Goal: Find specific page/section: Find specific page/section

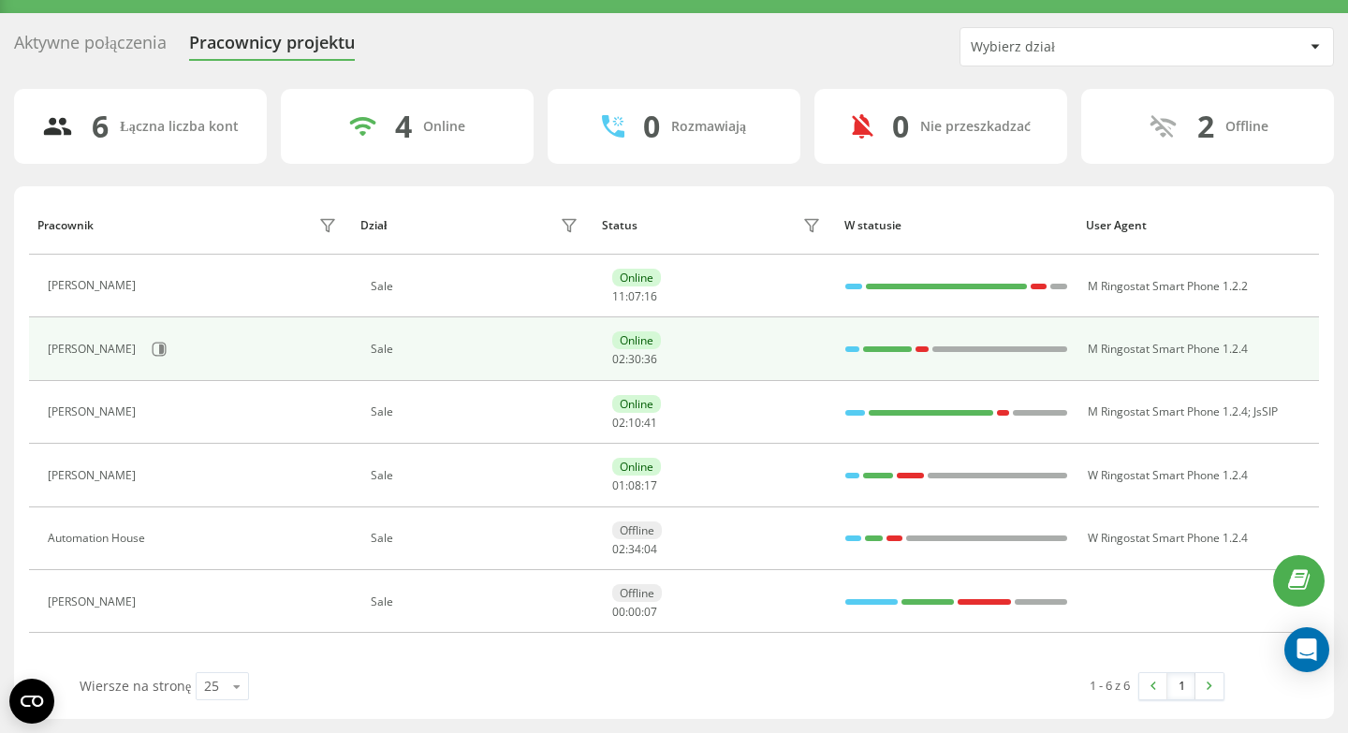
click at [320, 357] on div "Michael Mroczkiewicz" at bounding box center [195, 349] width 294 height 32
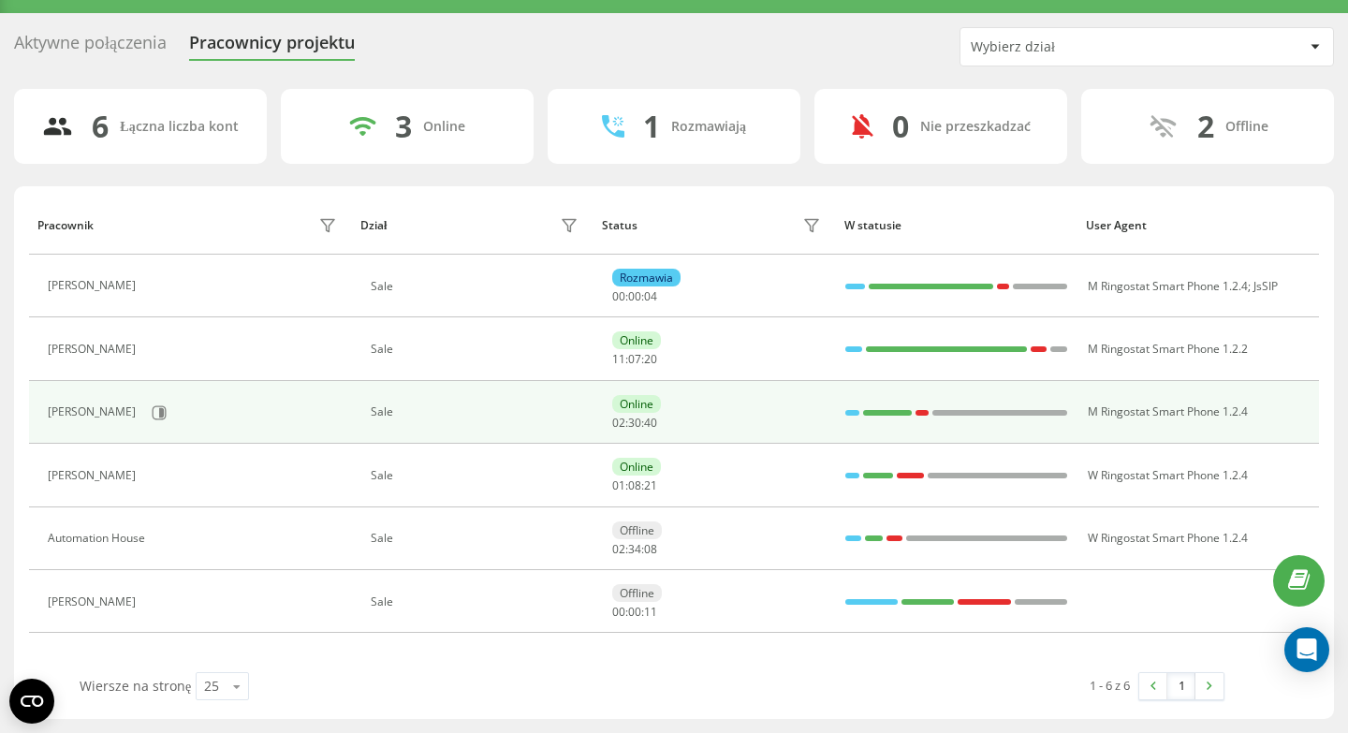
click at [131, 413] on div "Michael Mroczkiewicz" at bounding box center [94, 411] width 93 height 13
click at [164, 415] on icon at bounding box center [161, 411] width 5 height 9
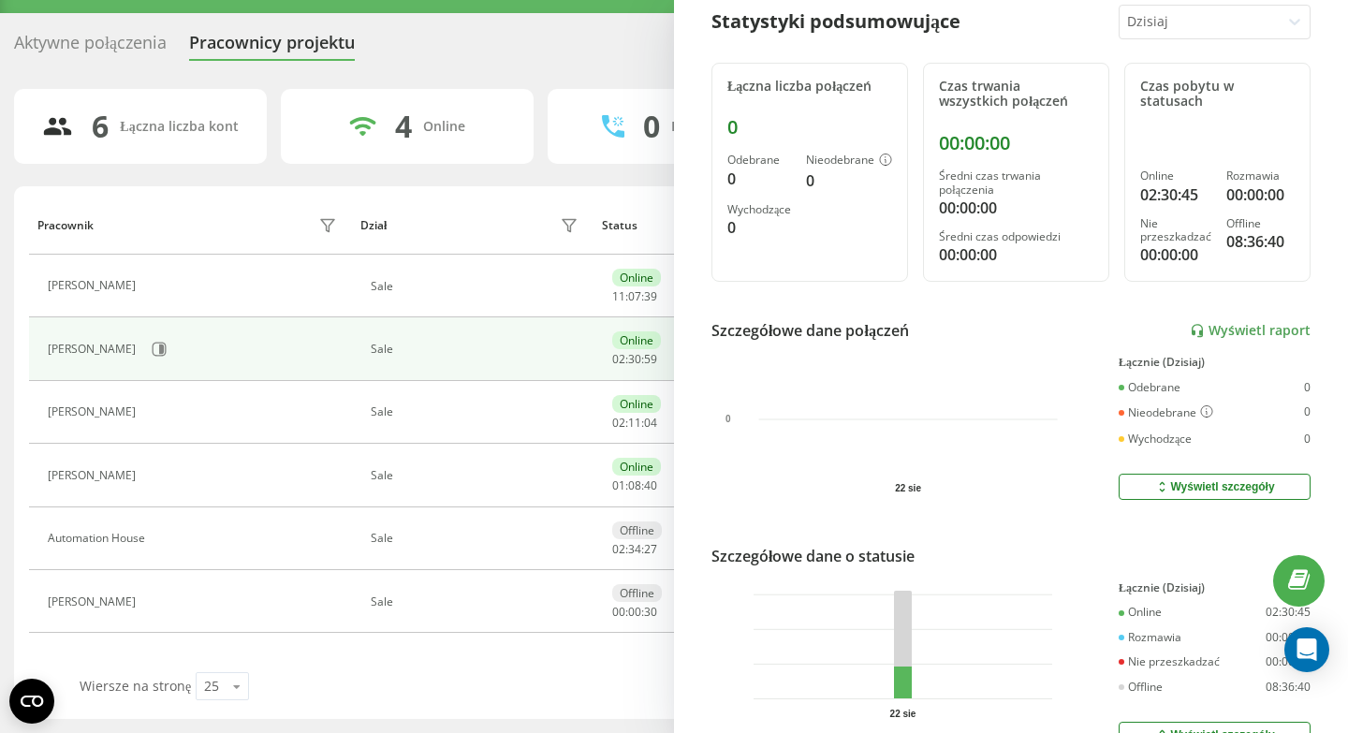
scroll to position [306, 0]
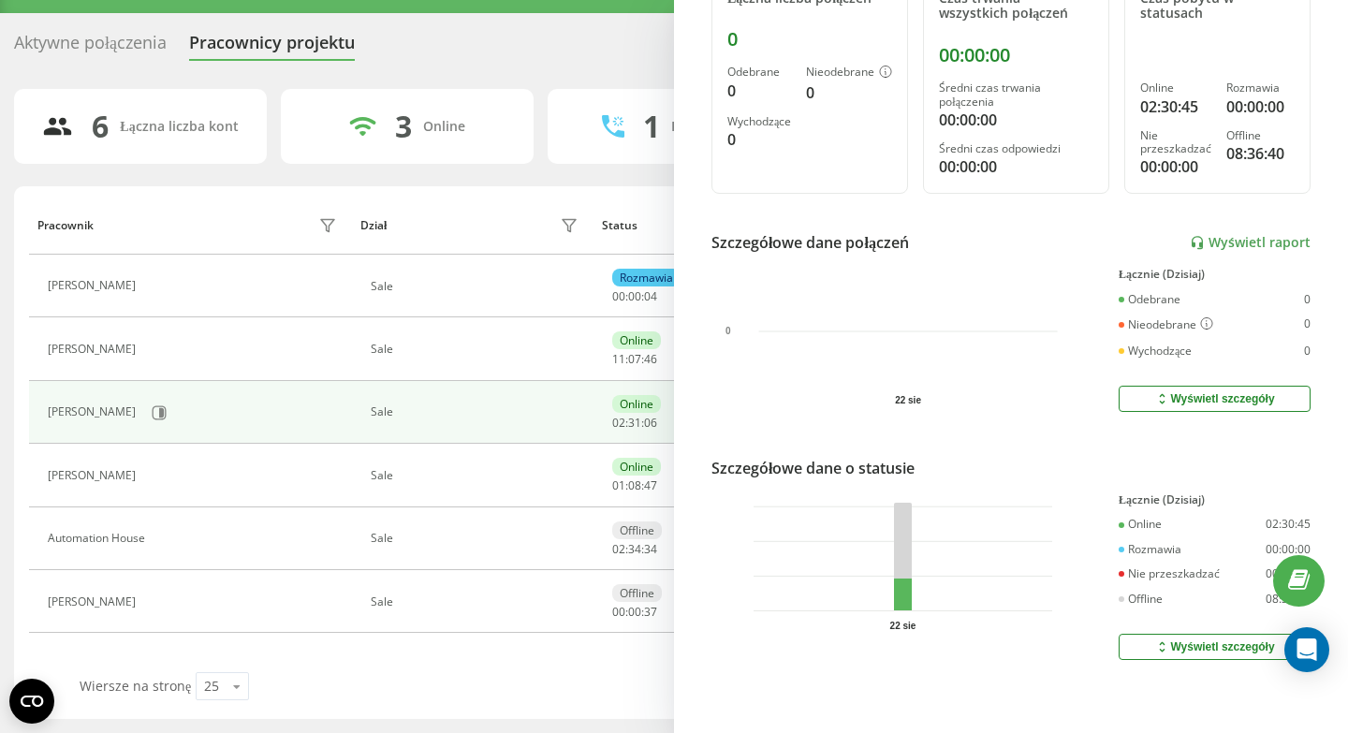
click at [1196, 402] on div "Wyświetl szczegóły" at bounding box center [1214, 398] width 120 height 15
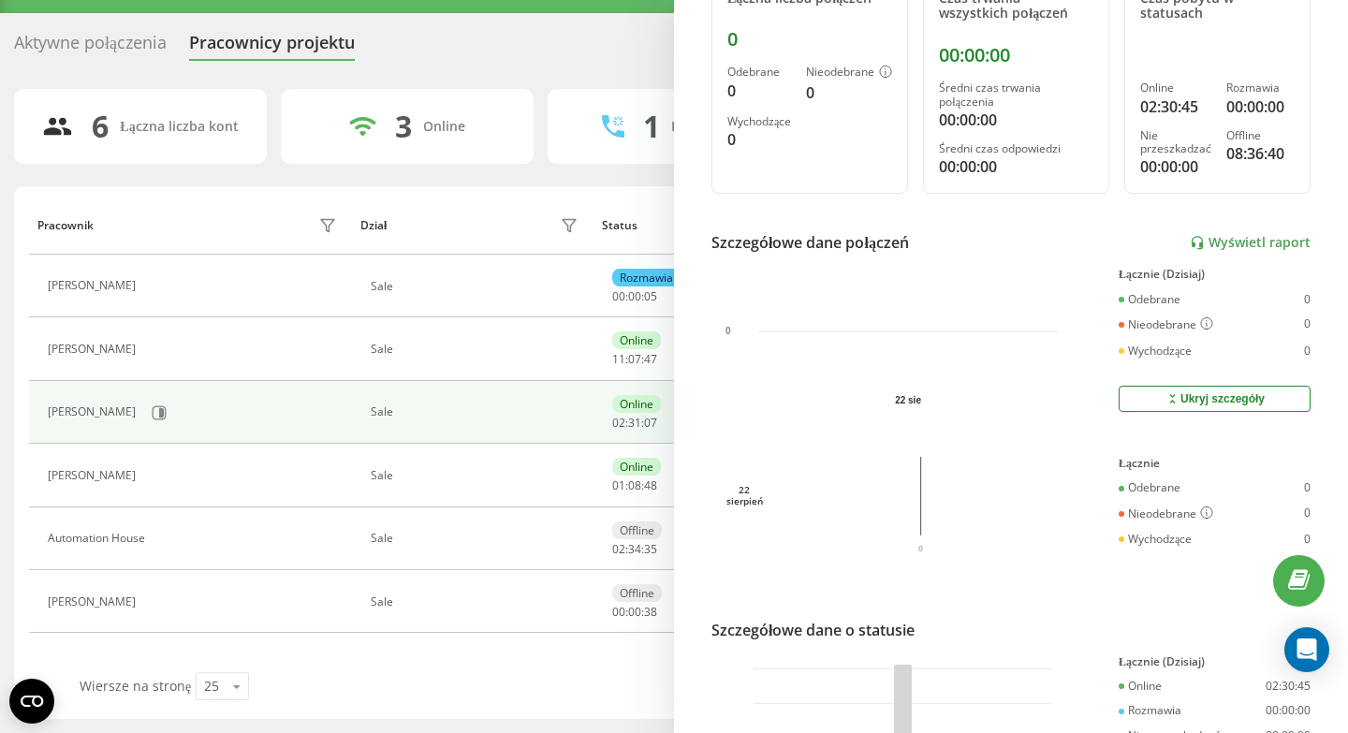
click at [1196, 402] on div "Ukryj szczegóły" at bounding box center [1215, 398] width 100 height 15
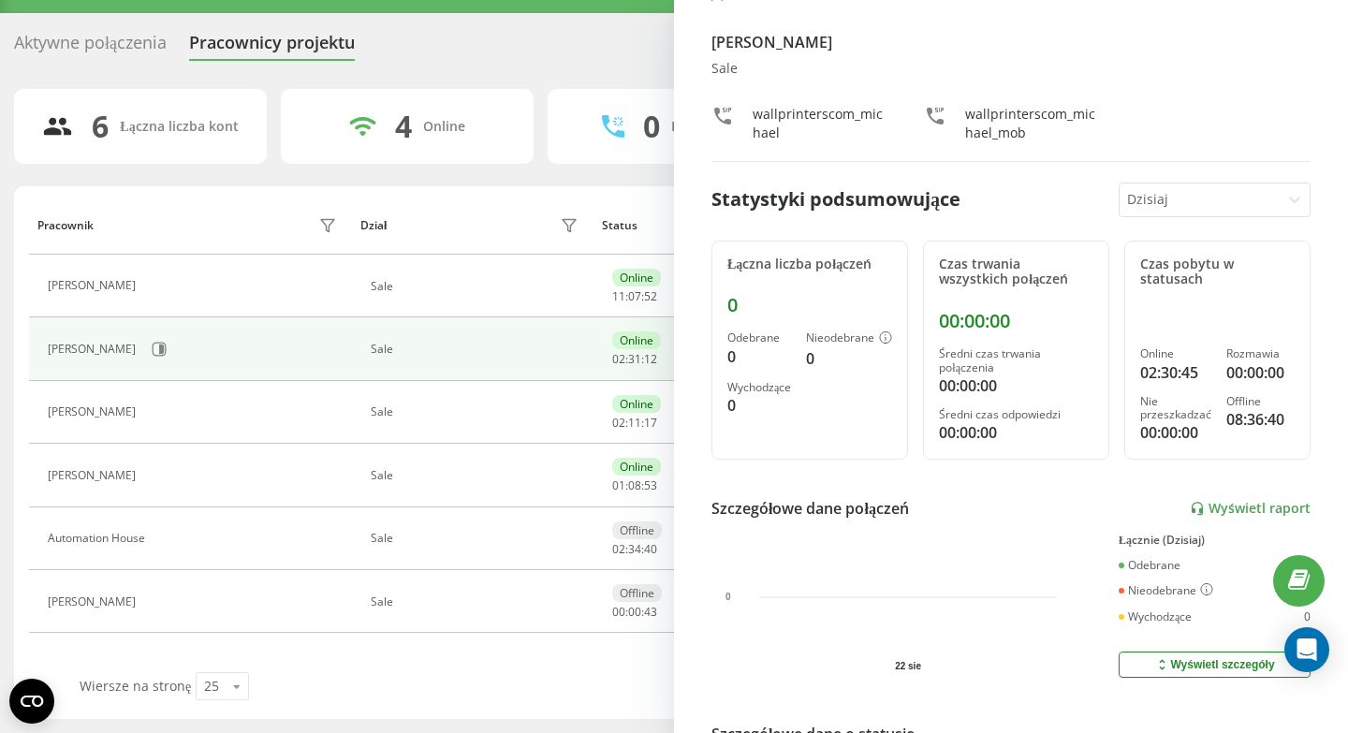
scroll to position [0, 0]
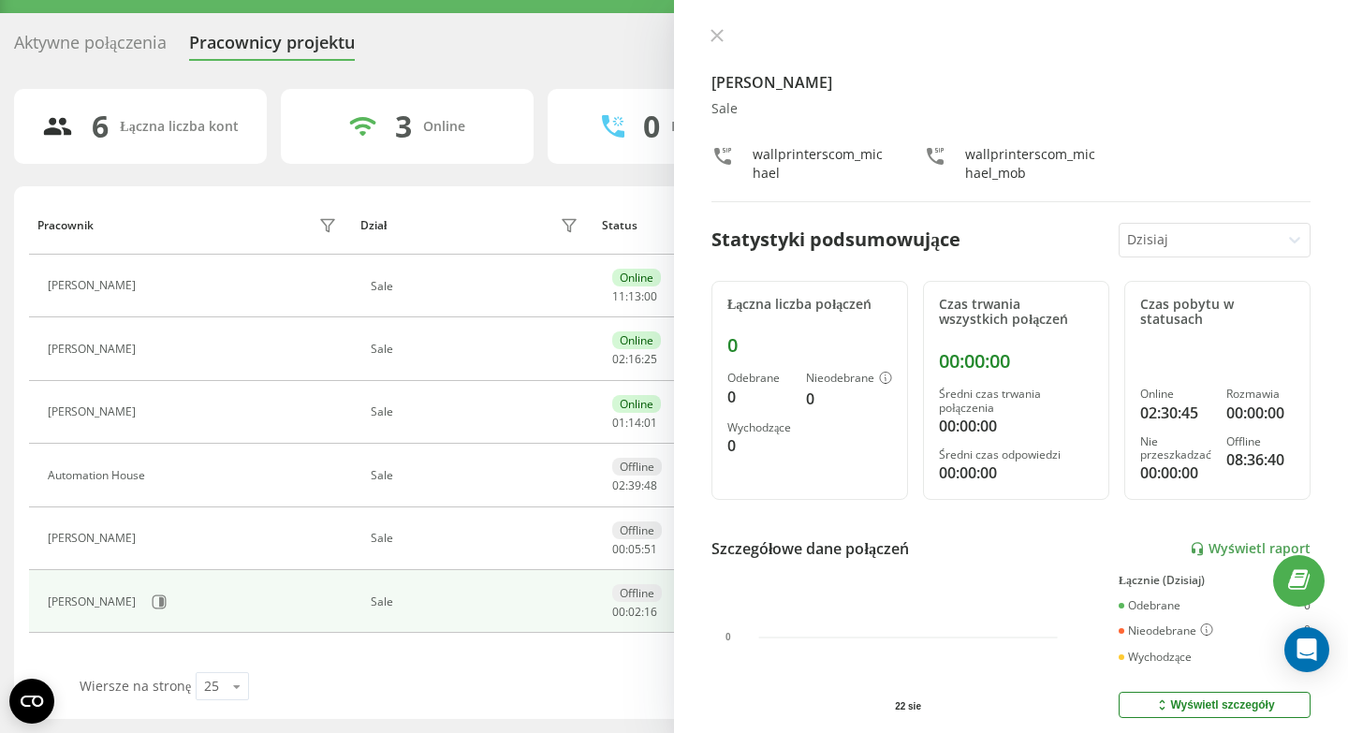
click at [967, 158] on div "wallprinterscom_michael_mob" at bounding box center [1032, 163] width 134 height 37
drag, startPoint x: 754, startPoint y: 154, endPoint x: 788, endPoint y: 174, distance: 39.8
click at [788, 174] on div "wallprinterscom_michael" at bounding box center [820, 163] width 134 height 37
copy div "wallprinterscom_michael"
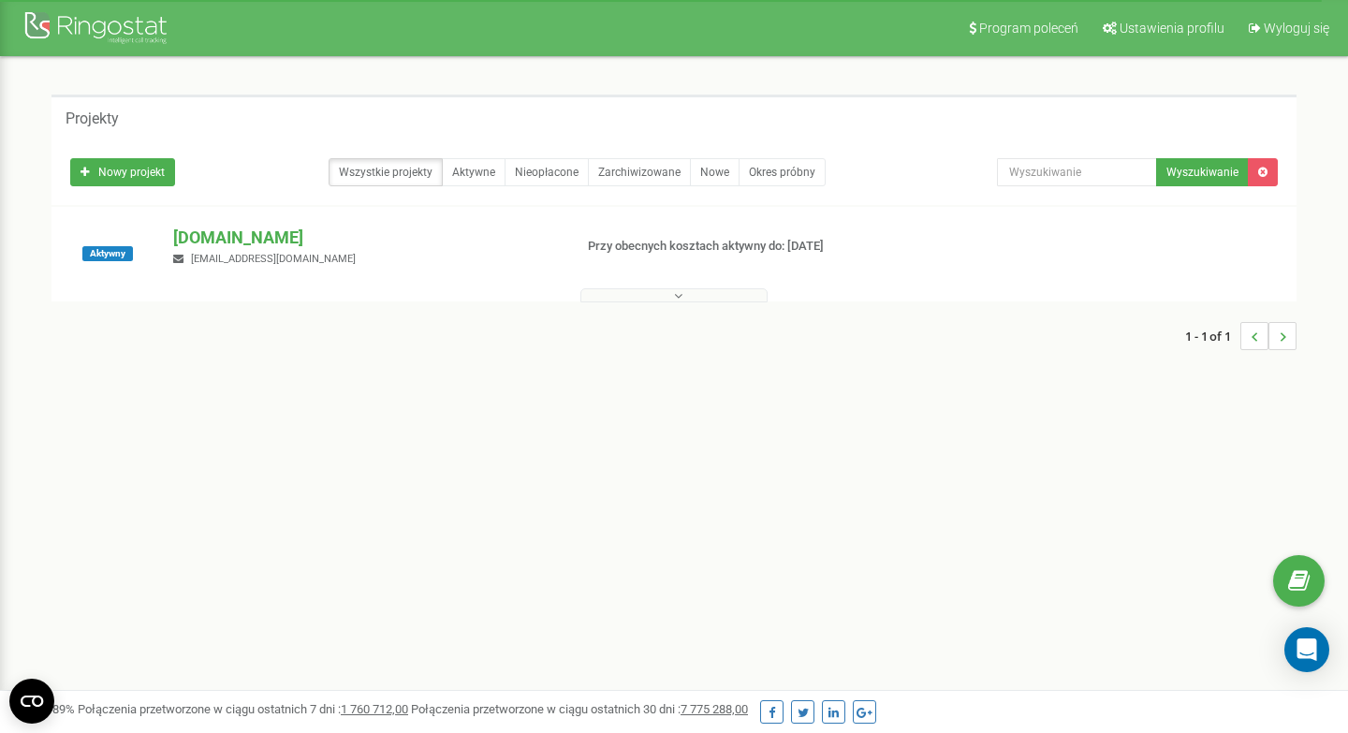
click at [711, 292] on button at bounding box center [673, 295] width 187 height 14
